Goal: Information Seeking & Learning: Learn about a topic

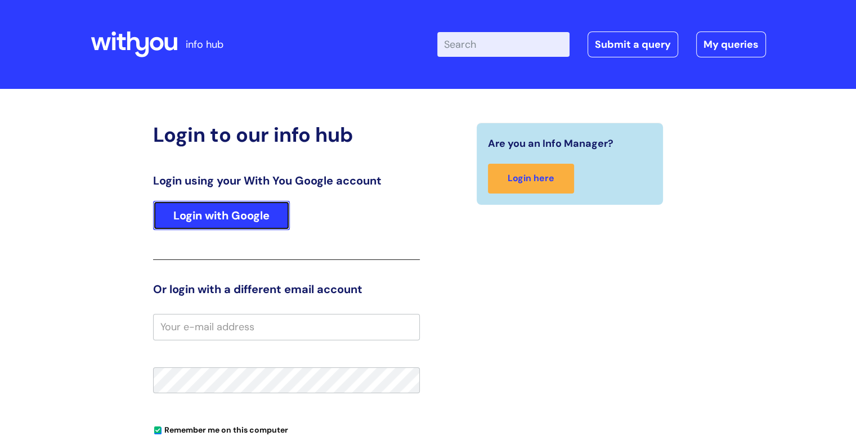
click at [272, 212] on link "Login with Google" at bounding box center [221, 215] width 137 height 29
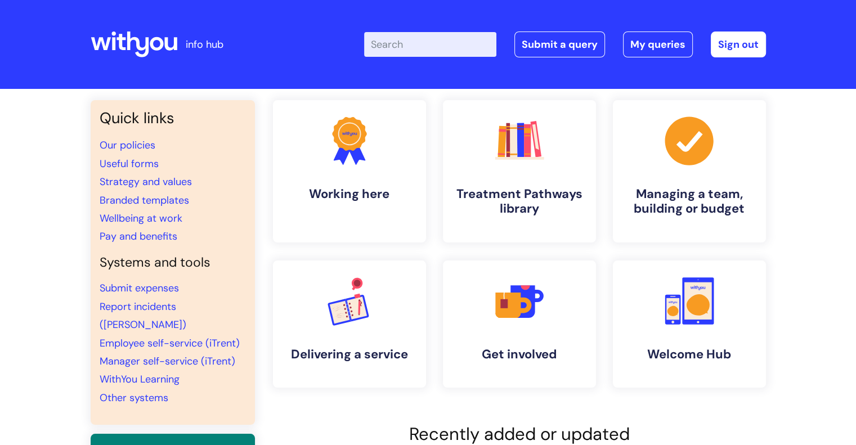
click at [457, 59] on div "Enter your search term here... Search Submit a query My queries Welcome Patrici…" at bounding box center [512, 44] width 508 height 66
click at [456, 56] on input "Enter your search term here..." at bounding box center [430, 44] width 132 height 25
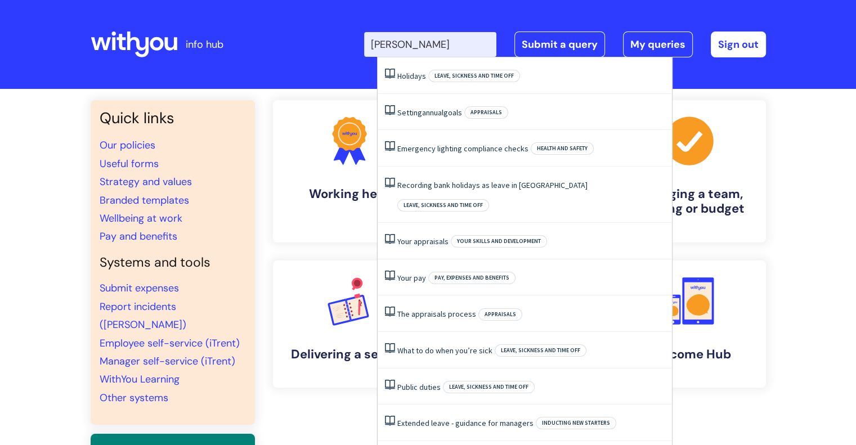
type input "annu"
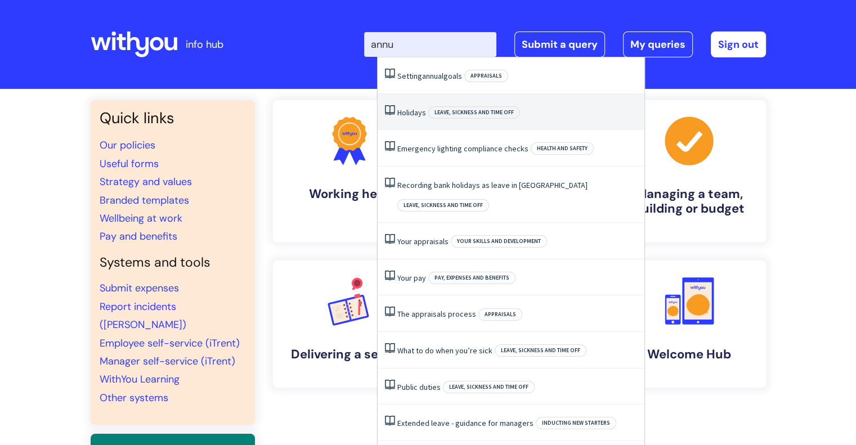
click at [470, 114] on span "Leave, sickness and time off" at bounding box center [474, 112] width 92 height 12
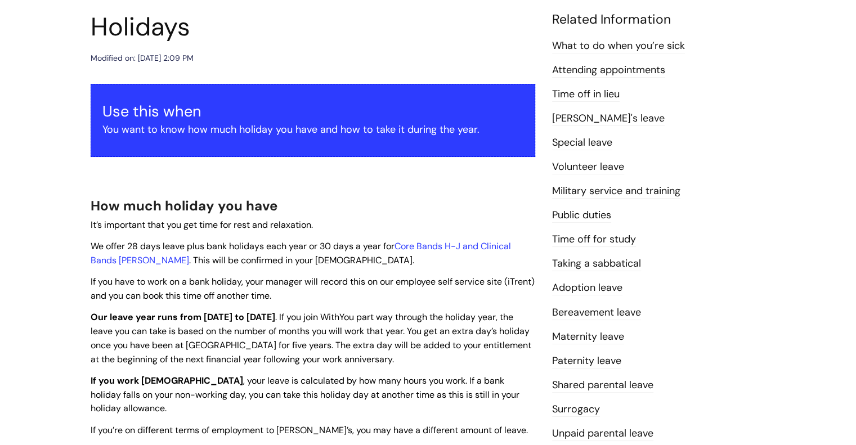
scroll to position [140, 0]
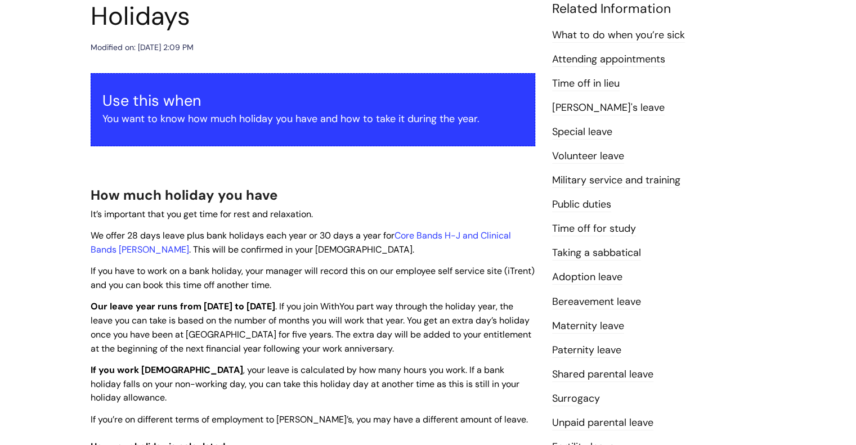
click at [580, 128] on link "Special leave" at bounding box center [582, 132] width 60 height 15
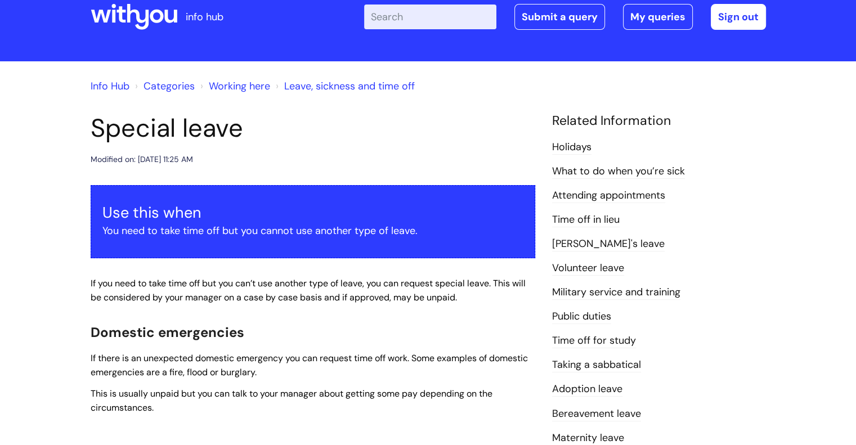
scroll to position [5, 0]
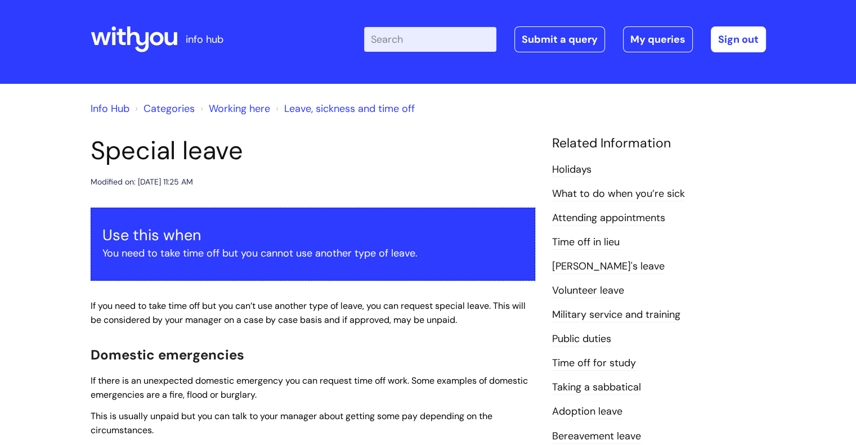
click at [568, 168] on link "Holidays" at bounding box center [571, 170] width 39 height 15
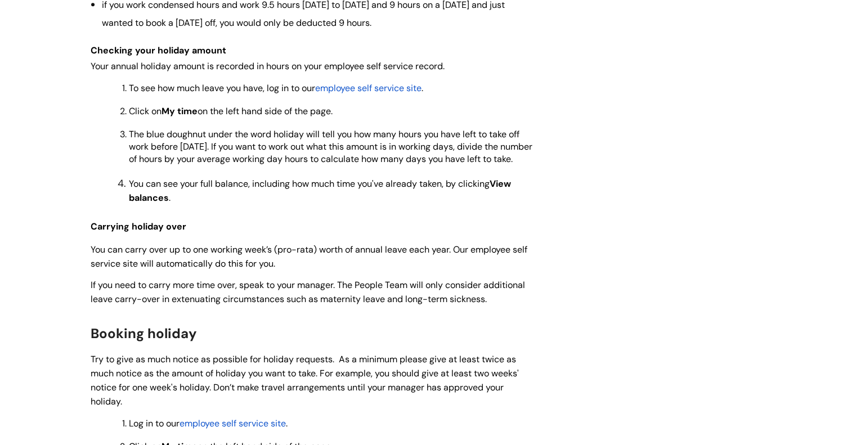
scroll to position [741, 0]
